Goal: Answer question/provide support: Participate in discussion

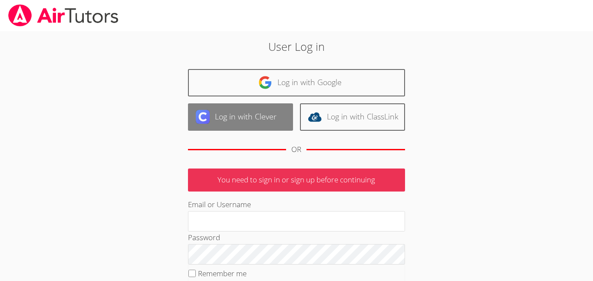
click at [269, 110] on link "Log in with Clever" at bounding box center [240, 116] width 105 height 27
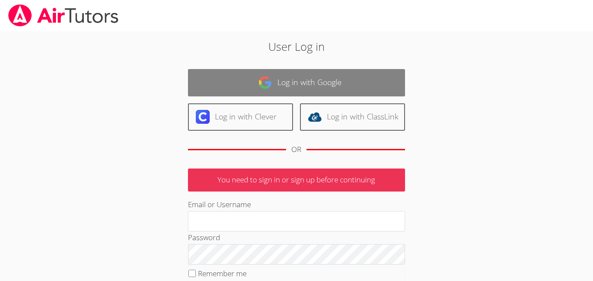
click at [303, 82] on link "Log in with Google" at bounding box center [296, 82] width 217 height 27
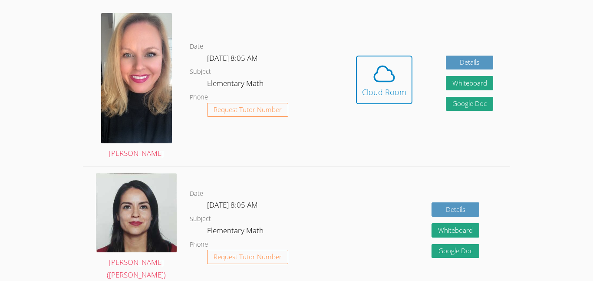
scroll to position [265, 0]
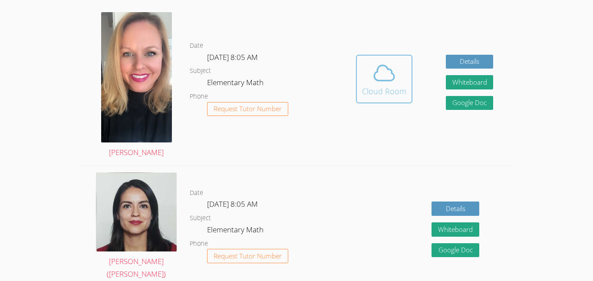
click at [393, 85] on div "Cloud Room" at bounding box center [384, 91] width 44 height 12
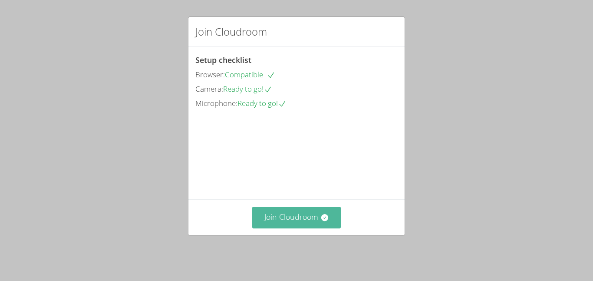
click at [301, 221] on button "Join Cloudroom" at bounding box center [296, 217] width 89 height 21
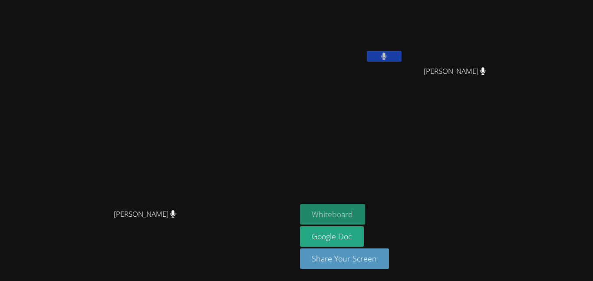
click at [366, 214] on button "Whiteboard" at bounding box center [333, 214] width 66 height 20
click at [366, 216] on button "Whiteboard" at bounding box center [333, 214] width 66 height 20
click at [366, 214] on button "Whiteboard" at bounding box center [333, 214] width 66 height 20
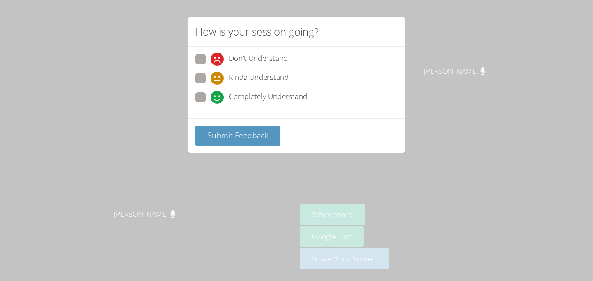
click at [211, 104] on span at bounding box center [211, 104] width 0 height 0
click at [211, 95] on input "Completely Understand" at bounding box center [214, 95] width 7 height 7
radio input "true"
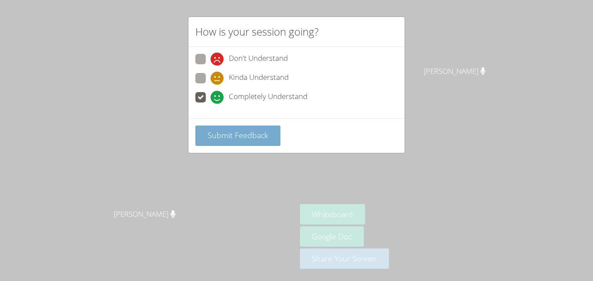
click at [228, 141] on button "Submit Feedback" at bounding box center [237, 136] width 85 height 20
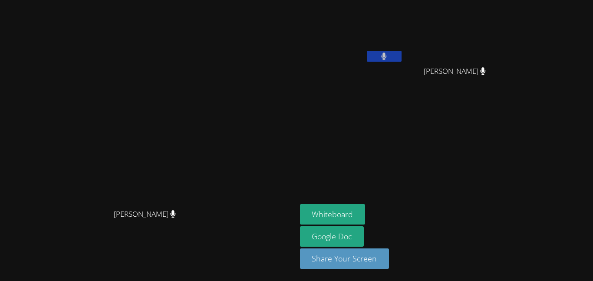
click at [213, 56] on video at bounding box center [148, 123] width 130 height 163
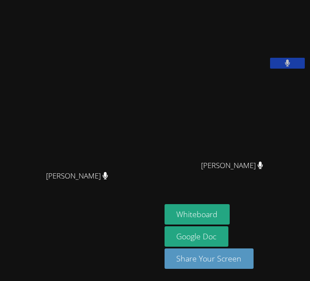
click at [66, 110] on video at bounding box center [80, 123] width 130 height 86
